Goal: Task Accomplishment & Management: Manage account settings

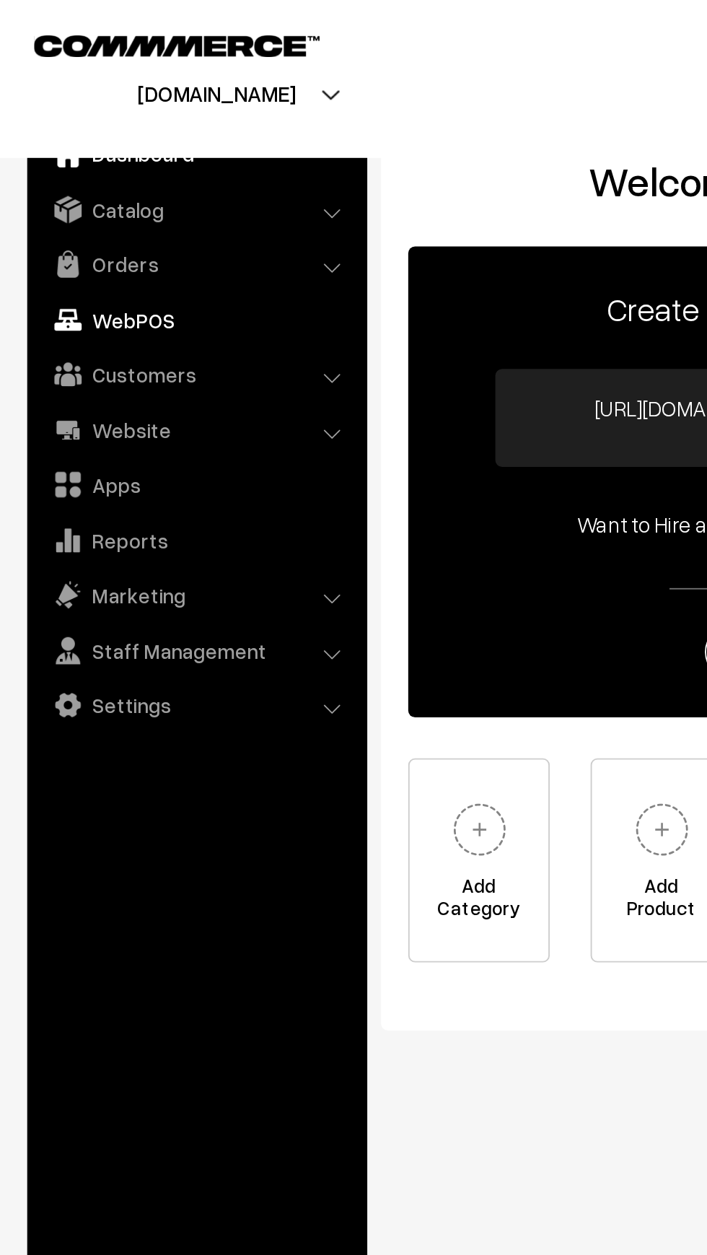
click at [38, 157] on link "WebPOS" at bounding box center [104, 170] width 172 height 26
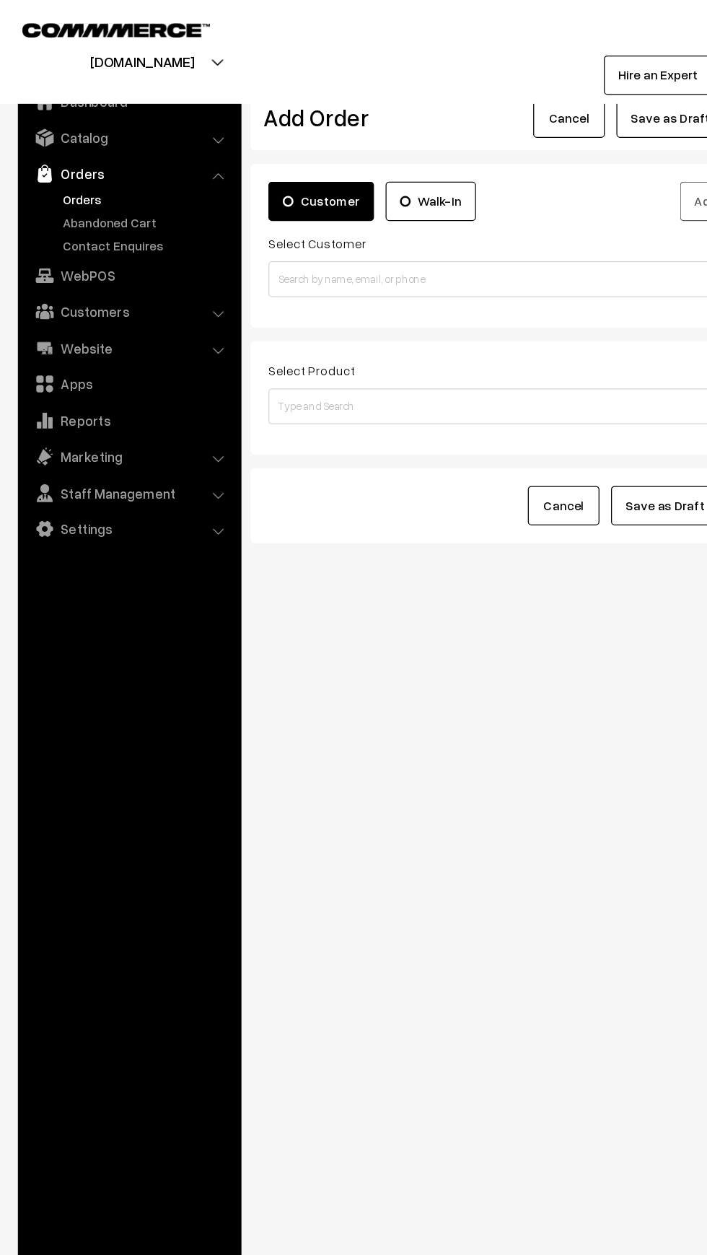
click at [33, 141] on img at bounding box center [36, 140] width 14 height 14
click at [40, 137] on img at bounding box center [36, 140] width 14 height 14
click at [47, 164] on link "Orders" at bounding box center [118, 160] width 143 height 15
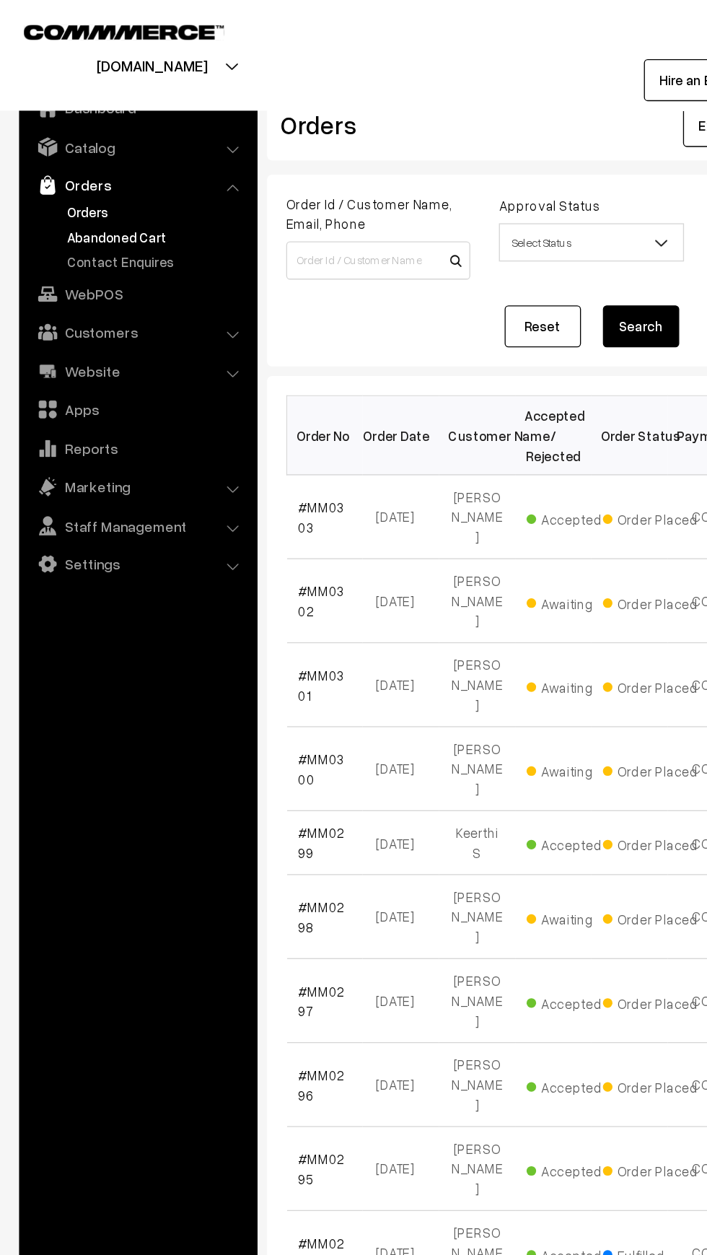
click at [58, 183] on link "Abandoned Cart" at bounding box center [118, 179] width 143 height 15
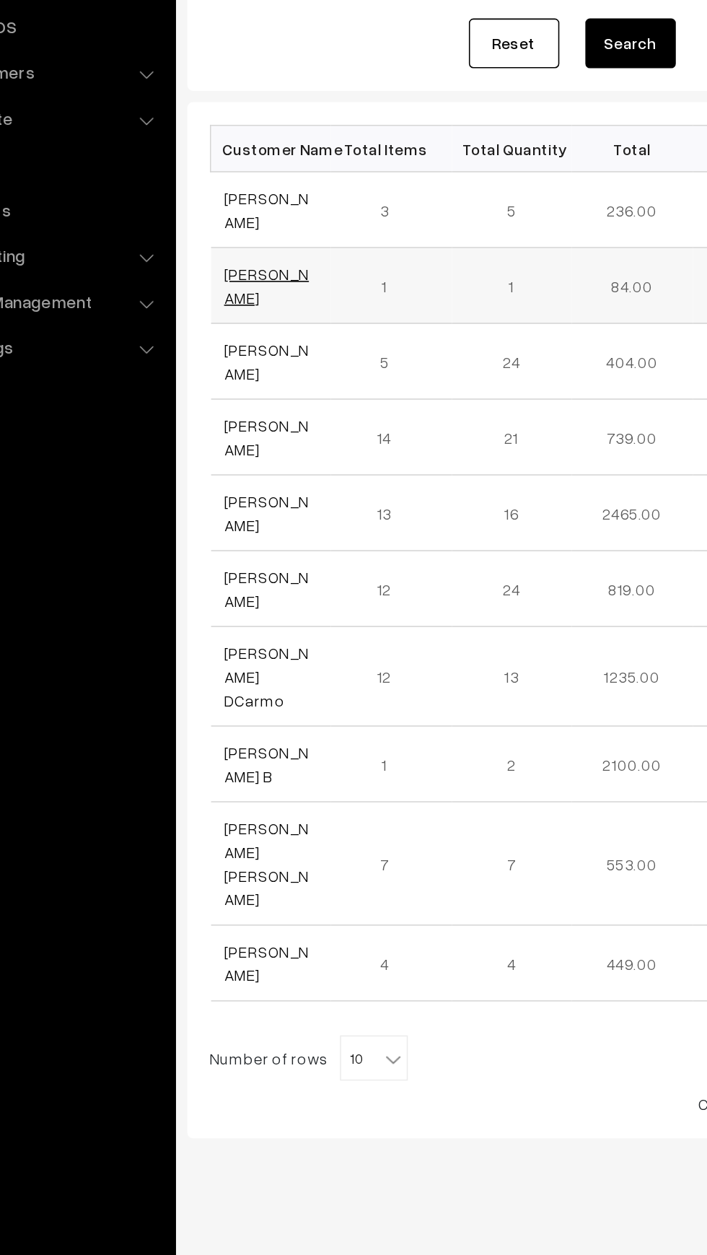
click at [241, 393] on link "[PERSON_NAME]" at bounding box center [253, 387] width 54 height 27
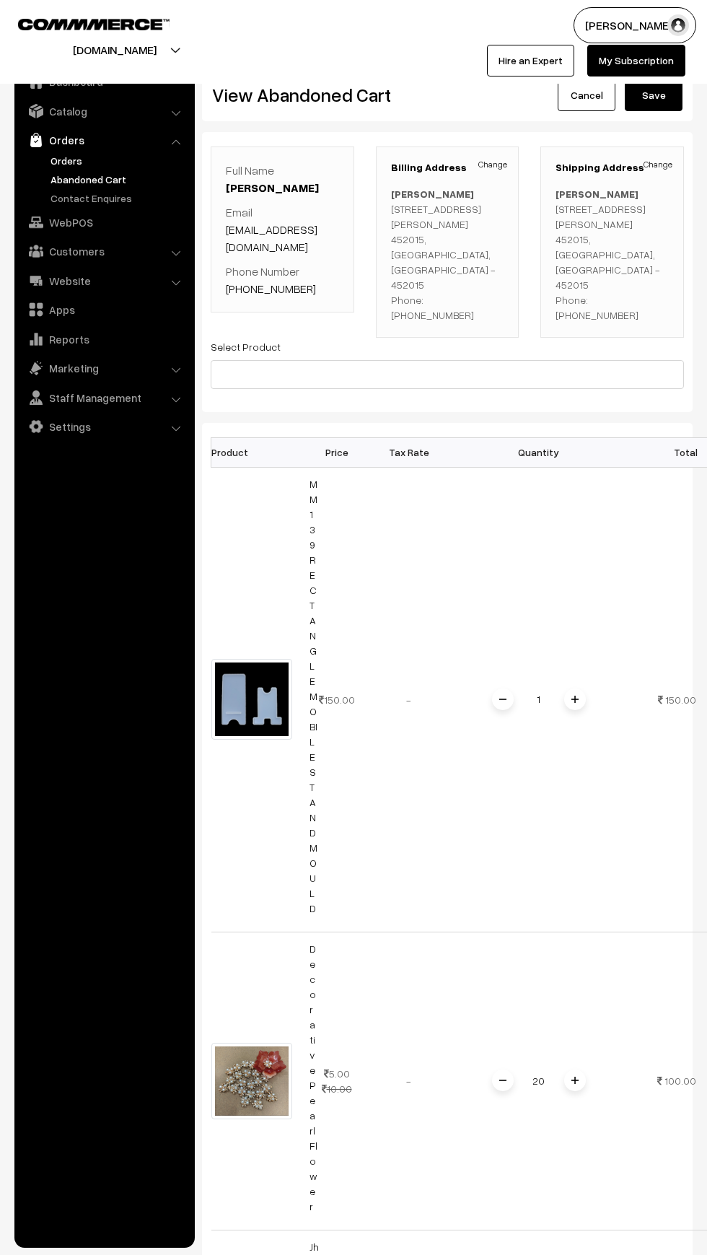
click at [56, 153] on link "Orders" at bounding box center [118, 160] width 143 height 15
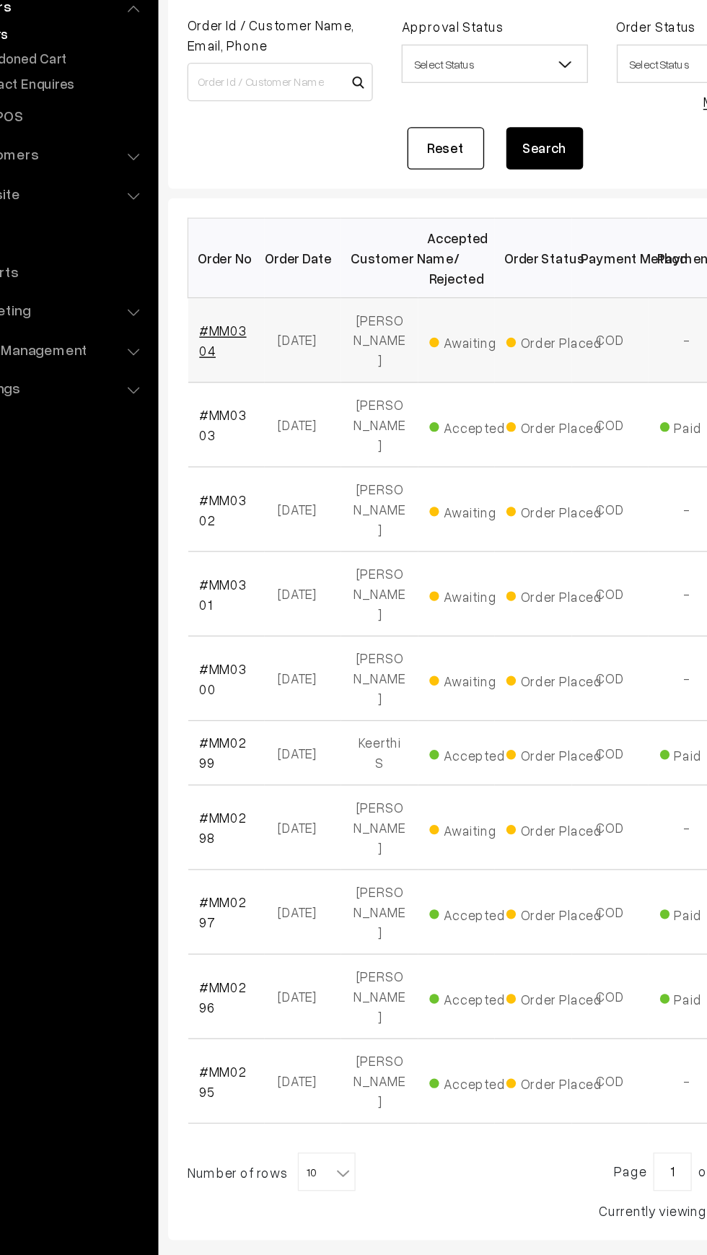
click at [245, 377] on link "#MM0304" at bounding box center [243, 390] width 35 height 27
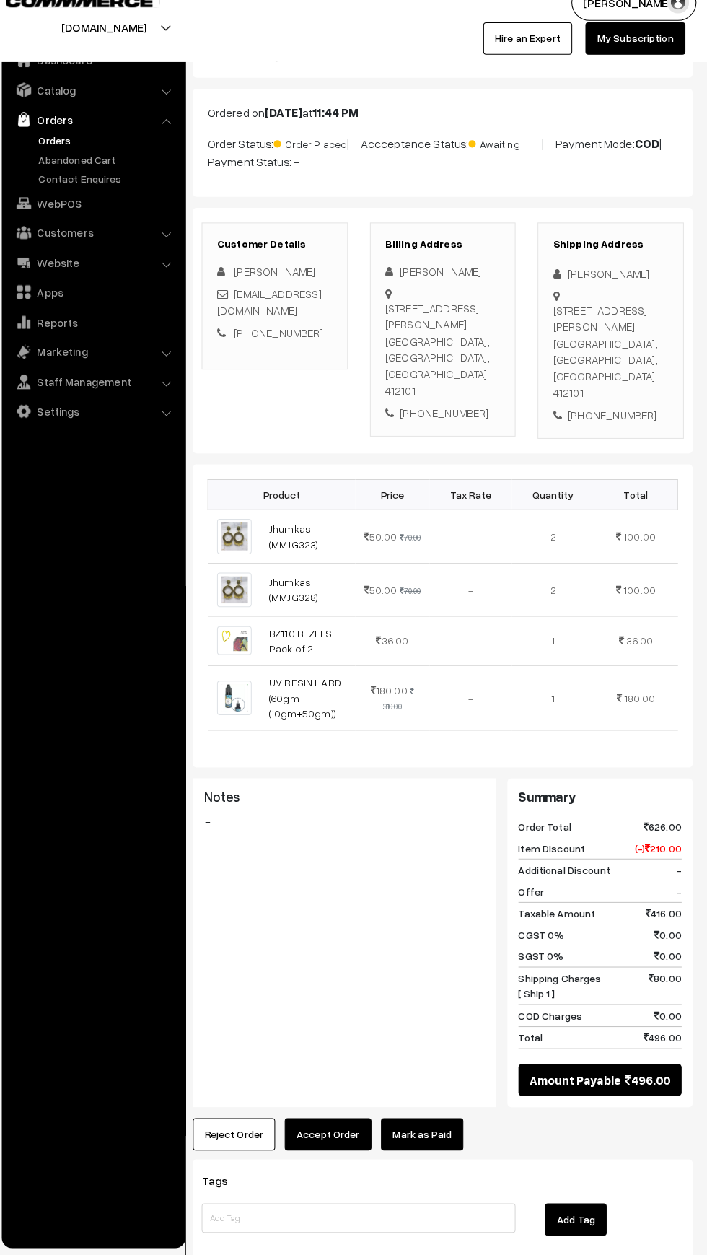
scroll to position [43, 0]
